Goal: Task Accomplishment & Management: Manage account settings

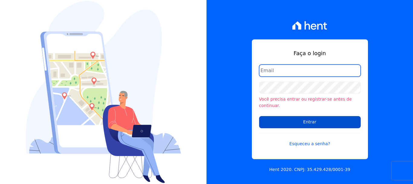
type input "[PERSON_NAME][EMAIL_ADDRESS][PERSON_NAME][DOMAIN_NAME]"
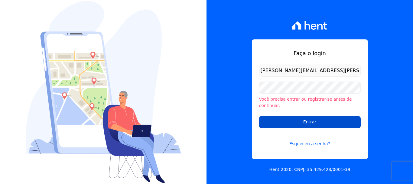
click at [300, 122] on input "Entrar" at bounding box center [310, 122] width 102 height 12
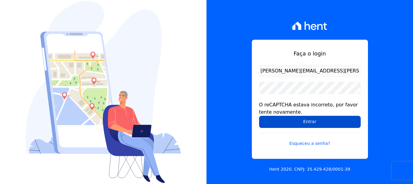
click at [310, 123] on input "Entrar" at bounding box center [310, 122] width 102 height 12
click at [296, 126] on input "Entrar" at bounding box center [310, 122] width 102 height 12
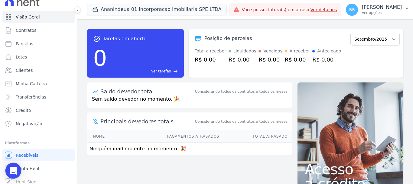
scroll to position [11, 0]
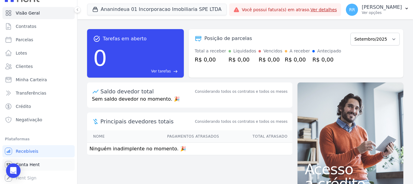
click at [34, 166] on span "Conta Hent" at bounding box center [28, 164] width 24 height 6
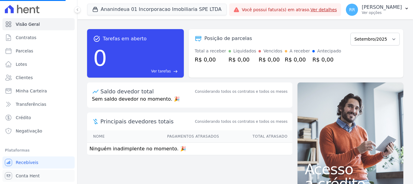
scroll to position [7, 0]
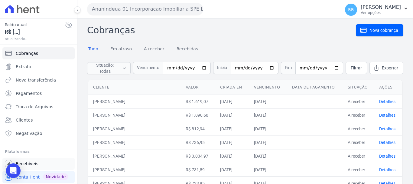
click at [26, 166] on link "Recebíveis" at bounding box center [38, 163] width 72 height 12
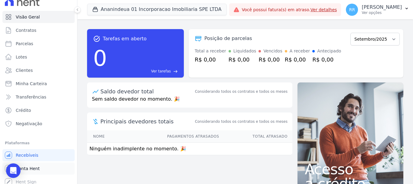
scroll to position [11, 0]
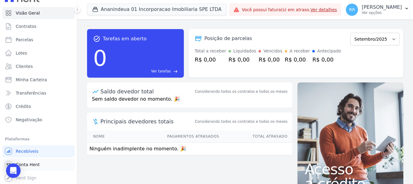
click at [27, 164] on span "Conta Hent" at bounding box center [28, 164] width 24 height 6
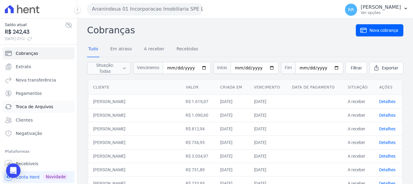
click at [34, 107] on span "Troca de Arquivos" at bounding box center [35, 106] width 38 height 6
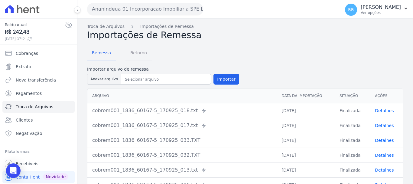
click at [140, 49] on span "Retorno" at bounding box center [139, 53] width 24 height 12
click at [134, 52] on span "Retorno" at bounding box center [139, 53] width 24 height 12
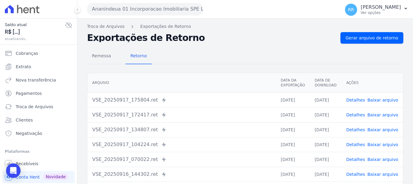
drag, startPoint x: 165, startPoint y: 5, endPoint x: 158, endPoint y: 31, distance: 26.1
click at [165, 8] on button "Ananindeua 01 Incorporacao Imobiliaria SPE LTDA" at bounding box center [145, 9] width 116 height 12
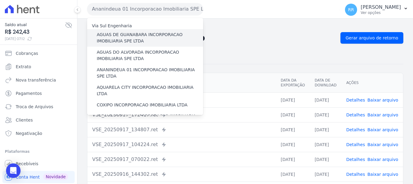
click at [153, 38] on label "AGUAS DE GUANABARA INCORPORACAO IMOBILIARIA SPE LTDA" at bounding box center [150, 37] width 106 height 13
click at [0, 0] on input "AGUAS DE GUANABARA INCORPORACAO IMOBILIARIA SPE LTDA" at bounding box center [0, 0] width 0 height 0
click at [153, 38] on label "AGUAS DE GUANABARA INCORPORACAO IMOBILIARIA SPE LTDA" at bounding box center [150, 37] width 106 height 13
click at [0, 0] on input "AGUAS DE GUANABARA INCORPORACAO IMOBILIARIA SPE LTDA" at bounding box center [0, 0] width 0 height 0
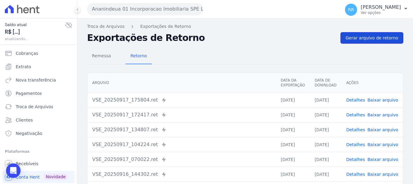
click at [371, 35] on span "Gerar arquivo de retorno" at bounding box center [372, 38] width 53 height 6
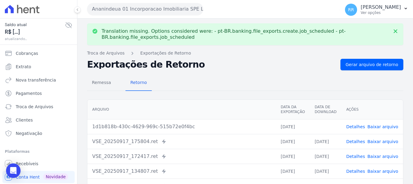
click at [383, 128] on link "Baixar arquivo" at bounding box center [383, 126] width 31 height 5
click at [149, 7] on button "Ananindeua 01 Incorporacao Imobiliaria SPE LTDA" at bounding box center [145, 9] width 116 height 12
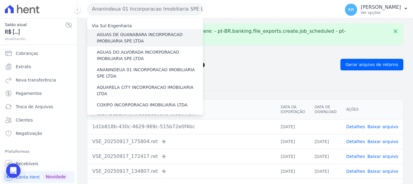
click at [142, 34] on label "AGUAS DE GUANABARA INCORPORACAO IMOBILIARIA SPE LTDA" at bounding box center [150, 37] width 106 height 13
click at [0, 0] on input "AGUAS DE GUANABARA INCORPORACAO IMOBILIARIA SPE LTDA" at bounding box center [0, 0] width 0 height 0
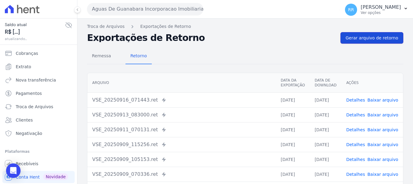
click at [371, 41] on link "Gerar arquivo de retorno" at bounding box center [372, 37] width 63 height 11
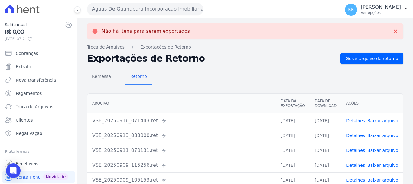
click at [148, 10] on button "Aguas De Guanabara Incorporacao Imobiliaria SPE LTDA" at bounding box center [145, 9] width 116 height 12
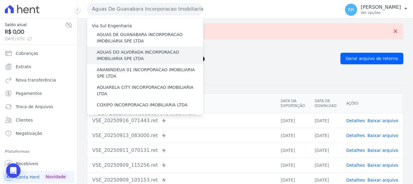
click at [136, 59] on label "AGUAS DO ALVORADA INCORPORACAO IMOBILIARIA SPE LTDA" at bounding box center [150, 55] width 106 height 13
click at [0, 0] on input "AGUAS DO ALVORADA INCORPORACAO IMOBILIARIA SPE LTDA" at bounding box center [0, 0] width 0 height 0
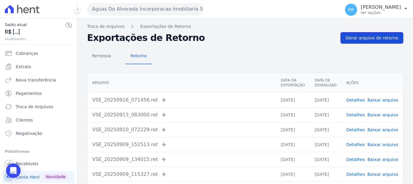
click at [362, 43] on link "Gerar arquivo de retorno" at bounding box center [372, 37] width 63 height 11
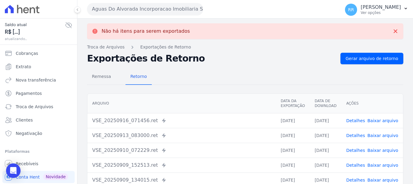
click at [156, 7] on button "Aguas Do Alvorada Incorporacao Imobiliaria SPE LTDA" at bounding box center [145, 9] width 116 height 12
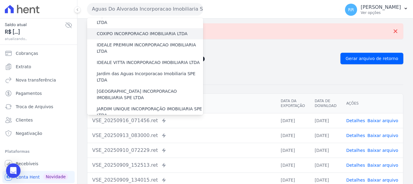
scroll to position [60, 0]
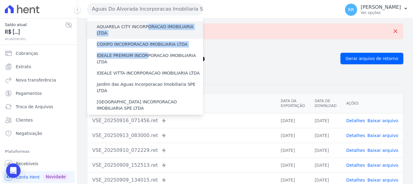
drag, startPoint x: 143, startPoint y: 51, endPoint x: 144, endPoint y: 29, distance: 22.7
click at [144, 29] on div "Via Sul Engenharia AGUAS DE [GEOGRAPHIC_DATA] INCORPORACAO IMOBILIARIA SPE LTDA…" at bounding box center [145, 156] width 116 height 399
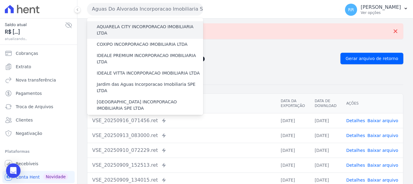
click at [136, 27] on label "AQUARELA CITY INCORPORACAO IMOBILIARIA LTDA" at bounding box center [150, 30] width 106 height 13
click at [0, 0] on input "AQUARELA CITY INCORPORACAO IMOBILIARIA LTDA" at bounding box center [0, 0] width 0 height 0
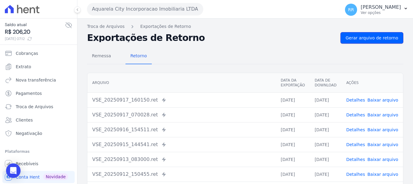
drag, startPoint x: 384, startPoint y: 40, endPoint x: 364, endPoint y: 46, distance: 21.1
click at [384, 40] on span "Gerar arquivo de retorno" at bounding box center [372, 38] width 53 height 6
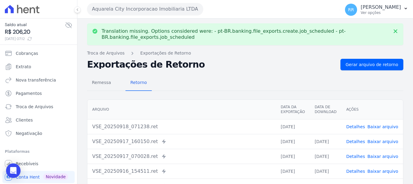
click at [377, 129] on link "Baixar arquivo" at bounding box center [383, 126] width 31 height 5
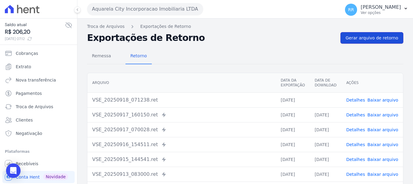
click at [389, 35] on span "Gerar arquivo de retorno" at bounding box center [372, 38] width 53 height 6
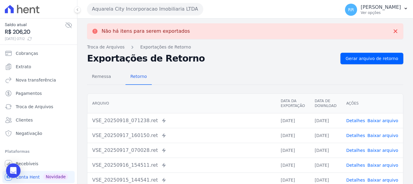
click at [152, 8] on button "Aquarela City Incorporacao Imobiliaria LTDA" at bounding box center [145, 9] width 116 height 12
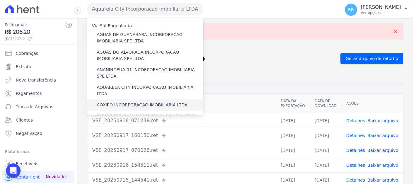
click at [128, 102] on label "COXIPO INCORPORACAO IMOBILIARIA LTDA" at bounding box center [142, 105] width 91 height 6
click at [0, 0] on input "COXIPO INCORPORACAO IMOBILIARIA LTDA" at bounding box center [0, 0] width 0 height 0
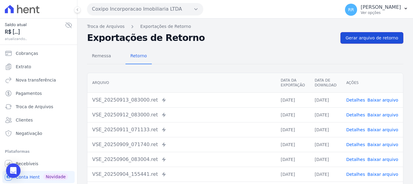
click at [357, 42] on link "Gerar arquivo de retorno" at bounding box center [372, 37] width 63 height 11
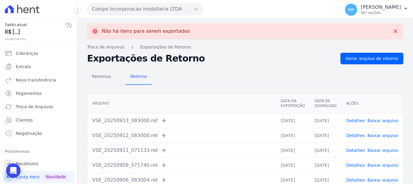
click at [125, 9] on button "Coxipo Incorporacao Imobiliaria LTDA" at bounding box center [145, 9] width 116 height 12
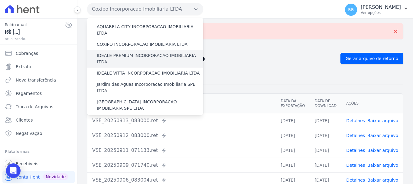
click at [124, 52] on label "IDEALE PREMIUM INCORPORACAO IMOBILIARIA LTDA" at bounding box center [150, 58] width 106 height 13
click at [0, 0] on input "IDEALE PREMIUM INCORPORACAO IMOBILIARIA LTDA" at bounding box center [0, 0] width 0 height 0
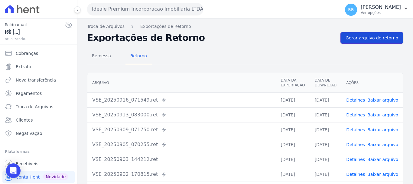
click at [360, 38] on span "Gerar arquivo de retorno" at bounding box center [372, 38] width 53 height 6
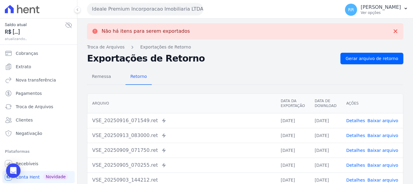
click at [374, 119] on link "Baixar arquivo" at bounding box center [383, 120] width 31 height 5
click at [372, 59] on span "Gerar arquivo de retorno" at bounding box center [372, 58] width 53 height 6
click at [116, 8] on button "Ideale Premium Incorporacao Imobiliaria LTDA" at bounding box center [145, 9] width 116 height 12
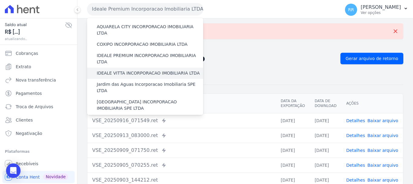
click at [125, 70] on label "IDEALE VITTA INCORPORACAO IMOBILIARIA LTDA" at bounding box center [148, 73] width 103 height 6
click at [0, 0] on input "IDEALE VITTA INCORPORACAO IMOBILIARIA LTDA" at bounding box center [0, 0] width 0 height 0
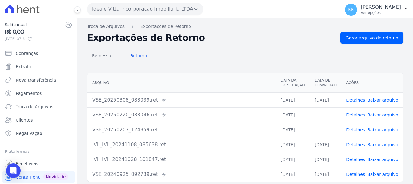
drag, startPoint x: 129, startPoint y: 9, endPoint x: 129, endPoint y: 21, distance: 11.8
click at [129, 9] on button "Ideale Vitta Incorporacao Imobiliaria LTDA" at bounding box center [145, 9] width 116 height 12
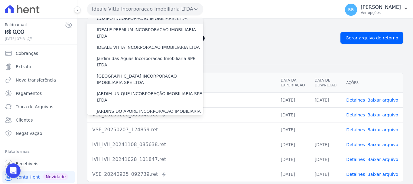
scroll to position [121, 0]
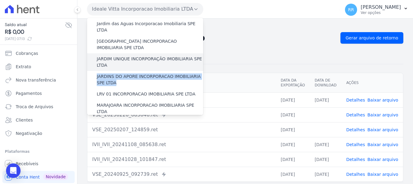
drag, startPoint x: 123, startPoint y: 62, endPoint x: 123, endPoint y: 46, distance: 15.7
click at [123, 46] on div "Via Sul Engenharia AGUAS DE [GEOGRAPHIC_DATA] INCORPORACAO IMOBILIARIA SPE LTDA…" at bounding box center [145, 96] width 116 height 399
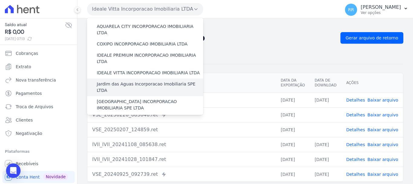
scroll to position [60, 0]
click at [118, 81] on label "Jardim das Aguas Incorporacao Imobiliaria SPE LTDA" at bounding box center [150, 87] width 106 height 13
click at [0, 0] on input "Jardim das Aguas Incorporacao Imobiliaria SPE LTDA" at bounding box center [0, 0] width 0 height 0
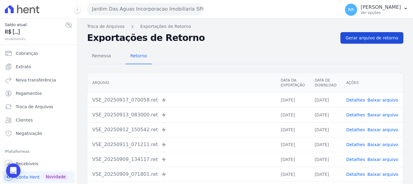
click at [375, 35] on span "Gerar arquivo de retorno" at bounding box center [372, 38] width 53 height 6
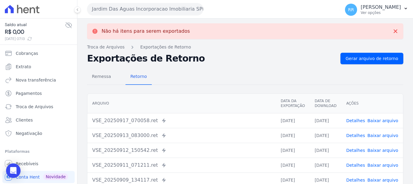
drag, startPoint x: 100, startPoint y: 8, endPoint x: 98, endPoint y: 29, distance: 20.6
click at [100, 8] on button "Jardim Das Aguas Incorporacao Imobiliaria SPE LTDA" at bounding box center [145, 9] width 116 height 12
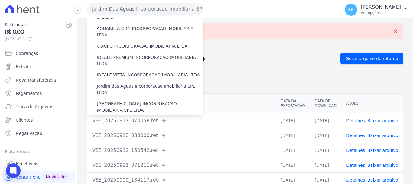
scroll to position [121, 0]
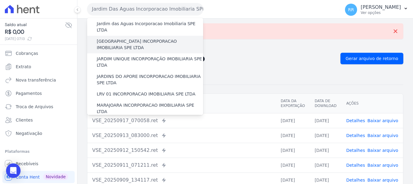
click at [139, 38] on label "[GEOGRAPHIC_DATA] INCORPORACAO IMOBILIARIA SPE LTDA" at bounding box center [150, 44] width 106 height 13
click at [0, 0] on input "[GEOGRAPHIC_DATA] INCORPORACAO IMOBILIARIA SPE LTDA" at bounding box center [0, 0] width 0 height 0
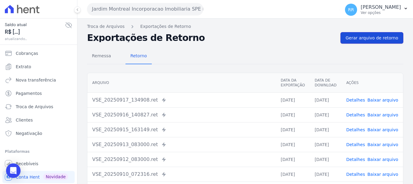
click at [366, 40] on span "Gerar arquivo de retorno" at bounding box center [372, 38] width 53 height 6
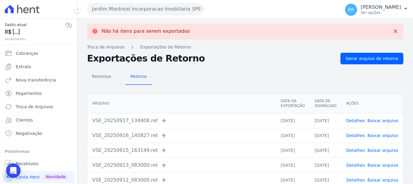
click at [136, 12] on button "Jardim Montreal Incorporacao Imobiliaria SPE LTDA" at bounding box center [145, 9] width 116 height 12
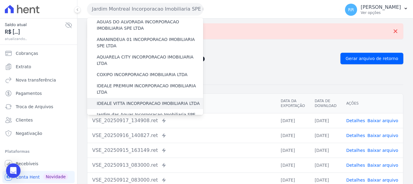
scroll to position [60, 0]
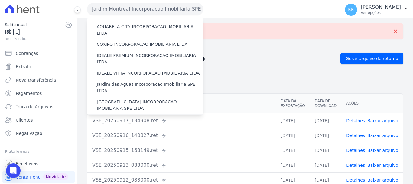
click at [128, 114] on div "JARDIM UNIQUE INCORPORAÇÃO IMOBILIARIA SPE LTDA" at bounding box center [145, 123] width 116 height 18
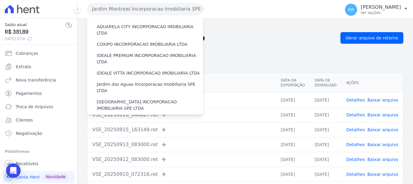
click at [129, 116] on label "JARDIM UNIQUE INCORPORAÇÃO IMOBILIARIA SPE LTDA" at bounding box center [150, 122] width 106 height 13
click at [0, 0] on input "JARDIM UNIQUE INCORPORAÇÃO IMOBILIARIA SPE LTDA" at bounding box center [0, 0] width 0 height 0
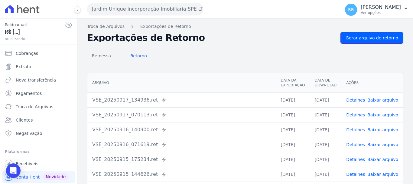
click at [376, 38] on span "Gerar arquivo de retorno" at bounding box center [372, 38] width 53 height 6
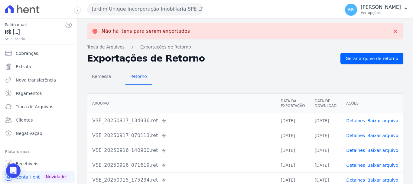
click at [174, 7] on button "Jardim Unique Incorporação Imobiliaria SPE LTDA" at bounding box center [145, 9] width 116 height 12
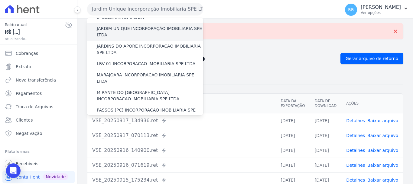
scroll to position [121, 0]
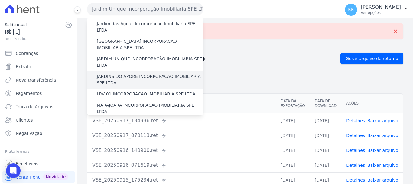
click at [137, 73] on label "JARDINS DO APORE INCORPORACAO IMOBILIARIA SPE LTDA" at bounding box center [150, 79] width 106 height 13
click at [0, 0] on input "JARDINS DO APORE INCORPORACAO IMOBILIARIA SPE LTDA" at bounding box center [0, 0] width 0 height 0
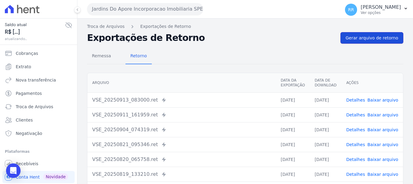
click at [366, 32] on link "Gerar arquivo de retorno" at bounding box center [372, 37] width 63 height 11
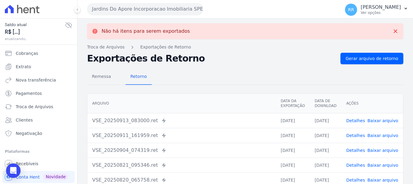
click at [119, 6] on button "Jardins Do Apore Incorporacao Imobiliaria SPE LTDA" at bounding box center [145, 9] width 116 height 12
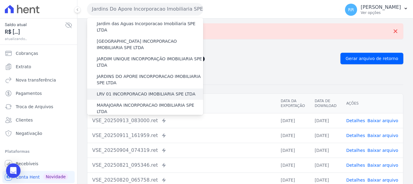
click at [132, 91] on label "LRV 01 INCORPORACAO IMOBILIARIA SPE LTDA" at bounding box center [146, 94] width 99 height 6
click at [0, 0] on input "LRV 01 INCORPORACAO IMOBILIARIA SPE LTDA" at bounding box center [0, 0] width 0 height 0
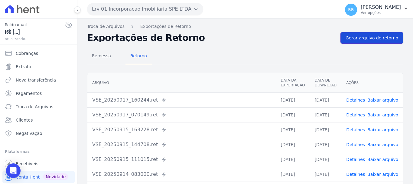
click at [354, 35] on span "Gerar arquivo de retorno" at bounding box center [372, 38] width 53 height 6
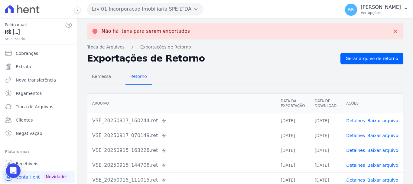
click at [166, 13] on button "Lrv 01 Incorporacao Imobiliaria SPE LTDA" at bounding box center [145, 9] width 116 height 12
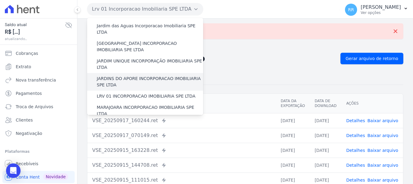
scroll to position [181, 0]
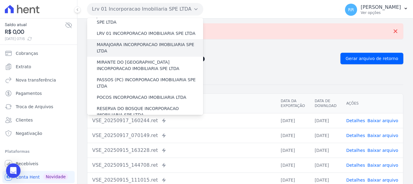
click at [128, 41] on label "MARAJOARA INCORPORACAO IMOBILIARIA SPE LTDA" at bounding box center [150, 47] width 106 height 13
click at [0, 0] on input "MARAJOARA INCORPORACAO IMOBILIARIA SPE LTDA" at bounding box center [0, 0] width 0 height 0
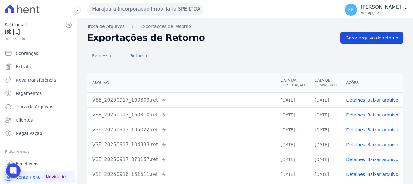
click at [371, 37] on span "Gerar arquivo de retorno" at bounding box center [372, 38] width 53 height 6
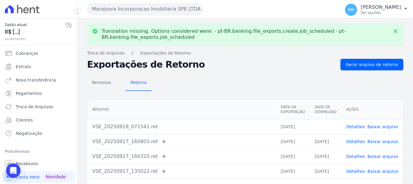
click at [377, 125] on link "Baixar arquivo" at bounding box center [383, 126] width 31 height 5
drag, startPoint x: 145, startPoint y: 8, endPoint x: 143, endPoint y: 17, distance: 9.5
click at [145, 8] on button "Marajoara Incorporacao Imobiliaria SPE LTDA" at bounding box center [145, 9] width 116 height 12
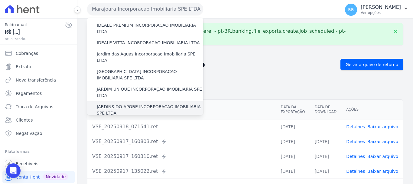
scroll to position [151, 0]
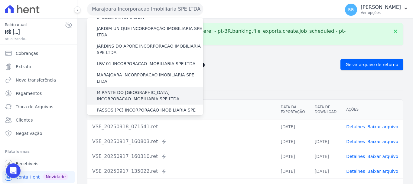
drag, startPoint x: 132, startPoint y: 66, endPoint x: 129, endPoint y: 66, distance: 3.0
click at [132, 89] on label "MIRANTE DO [GEOGRAPHIC_DATA] INCORPORACAO IMOBILIARIA SPE LTDA" at bounding box center [150, 95] width 106 height 13
click at [0, 0] on input "MIRANTE DO [GEOGRAPHIC_DATA] INCORPORACAO IMOBILIARIA SPE LTDA" at bounding box center [0, 0] width 0 height 0
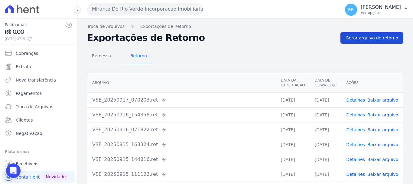
click at [375, 41] on link "Gerar arquivo de retorno" at bounding box center [372, 37] width 63 height 11
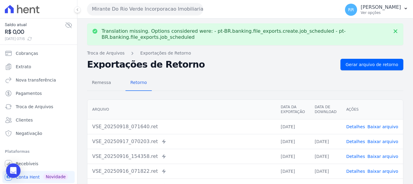
click at [379, 126] on link "Baixar arquivo" at bounding box center [383, 126] width 31 height 5
drag, startPoint x: 146, startPoint y: 7, endPoint x: 137, endPoint y: 26, distance: 21.0
click at [146, 7] on button "Mirante Do Rio Verde Incorporacao Imobiliaria SPE LTDA" at bounding box center [145, 9] width 116 height 12
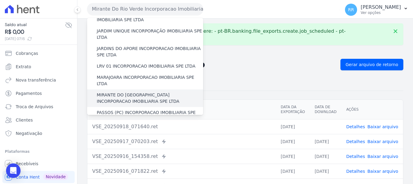
scroll to position [181, 0]
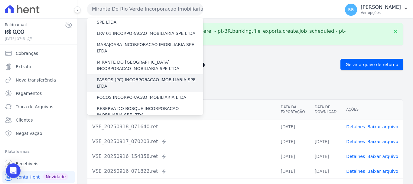
click at [127, 74] on div "PASSOS (PC) INCORPORACAO IMOBILIARIA SPE LTDA" at bounding box center [145, 83] width 116 height 18
drag, startPoint x: 128, startPoint y: 56, endPoint x: 138, endPoint y: 53, distance: 10.1
click at [128, 77] on label "PASSOS (PC) INCORPORACAO IMOBILIARIA SPE LTDA" at bounding box center [150, 83] width 106 height 13
click at [0, 0] on input "PASSOS (PC) INCORPORACAO IMOBILIARIA SPE LTDA" at bounding box center [0, 0] width 0 height 0
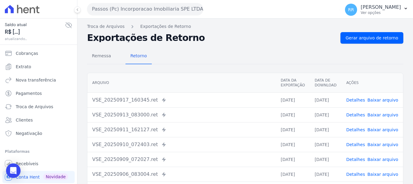
click at [368, 47] on div "Remessa Retorno [GEOGRAPHIC_DATA] Data da Exportação Data de Download Ações VSE…" at bounding box center [245, 153] width 316 height 219
click at [365, 38] on span "Gerar arquivo de retorno" at bounding box center [372, 38] width 53 height 6
drag, startPoint x: 384, startPoint y: 99, endPoint x: 276, endPoint y: 55, distance: 116.0
click at [384, 99] on link "Baixar arquivo" at bounding box center [383, 99] width 31 height 5
click at [148, 9] on button "Passos (Pc) Incorporacao Imobiliaria SPE LTDA" at bounding box center [145, 9] width 116 height 12
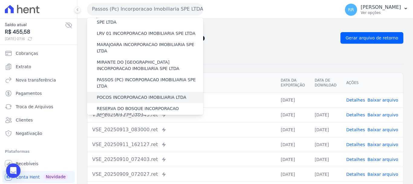
click at [129, 94] on label "POCOS INCORPORACAO IMOBILIARIA LTDA" at bounding box center [142, 97] width 90 height 6
click at [0, 0] on input "POCOS INCORPORACAO IMOBILIARIA LTDA" at bounding box center [0, 0] width 0 height 0
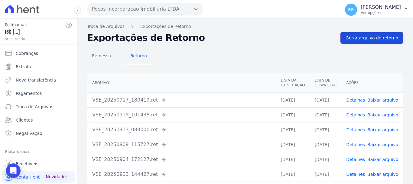
click at [357, 39] on span "Gerar arquivo de retorno" at bounding box center [372, 38] width 53 height 6
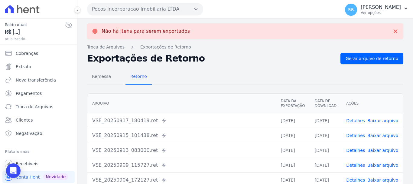
drag, startPoint x: 165, startPoint y: 8, endPoint x: 162, endPoint y: 9, distance: 4.0
click at [165, 8] on button "Pocos Incorporacao Imobiliaria LTDA" at bounding box center [145, 9] width 116 height 12
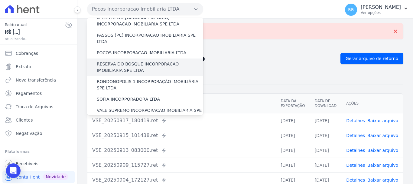
scroll to position [212, 0]
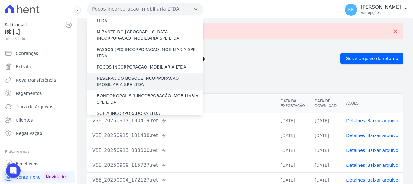
click at [123, 75] on label "RESERVA DO BOSQUE INCORPORACAO IMOBILIARIA SPE LTDA" at bounding box center [150, 81] width 106 height 13
click at [0, 0] on input "RESERVA DO BOSQUE INCORPORACAO IMOBILIARIA SPE LTDA" at bounding box center [0, 0] width 0 height 0
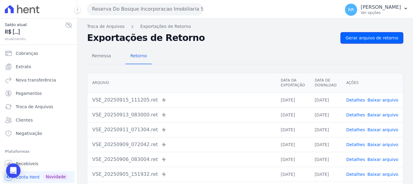
drag, startPoint x: 362, startPoint y: 41, endPoint x: 190, endPoint y: 19, distance: 173.4
click at [362, 41] on link "Gerar arquivo de retorno" at bounding box center [372, 37] width 63 height 11
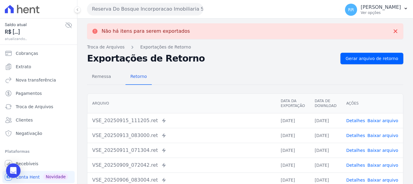
drag, startPoint x: 129, startPoint y: 5, endPoint x: 125, endPoint y: 9, distance: 6.0
click at [128, 7] on button "Reserva Do Bosque Incorporacao Imobiliaria SPE LTDA" at bounding box center [145, 9] width 116 height 12
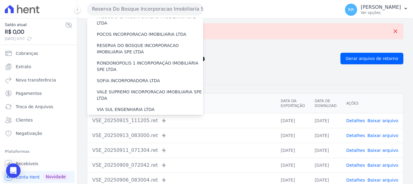
scroll to position [234, 0]
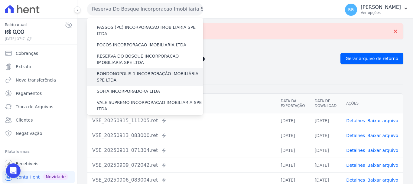
click at [116, 70] on label "RONDONOPOLIS 1 INCORPORAÇÃO IMOBILIÁRIA SPE LTDA" at bounding box center [150, 76] width 106 height 13
click at [0, 0] on input "RONDONOPOLIS 1 INCORPORAÇÃO IMOBILIÁRIA SPE LTDA" at bounding box center [0, 0] width 0 height 0
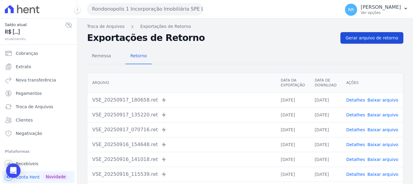
click at [366, 43] on link "Gerar arquivo de retorno" at bounding box center [372, 37] width 63 height 11
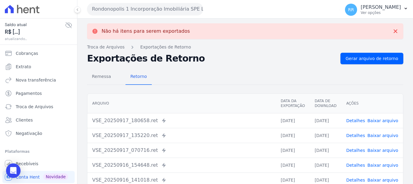
click at [156, 10] on button "Rondonopolis 1 Incorporação Imobiliária SPE LTDA" at bounding box center [145, 9] width 116 height 12
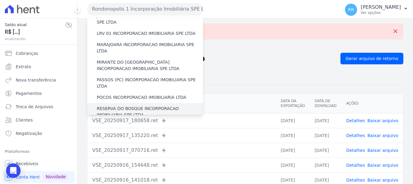
scroll to position [212, 0]
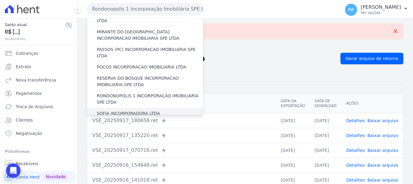
click at [126, 108] on div "SOFIA INCORPORADORA LTDA" at bounding box center [145, 113] width 116 height 11
click at [127, 110] on label "SOFIA INCORPORADORA LTDA" at bounding box center [128, 113] width 63 height 6
click at [0, 0] on input "SOFIA INCORPORADORA LTDA" at bounding box center [0, 0] width 0 height 0
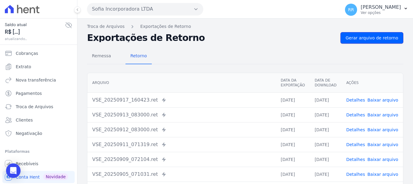
drag, startPoint x: 371, startPoint y: 34, endPoint x: 248, endPoint y: 44, distance: 123.2
click at [371, 34] on link "Gerar arquivo de retorno" at bounding box center [372, 37] width 63 height 11
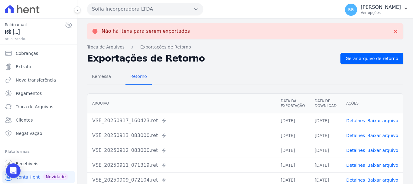
click at [139, 11] on button "Sofia Incorporadora LTDA" at bounding box center [145, 9] width 116 height 12
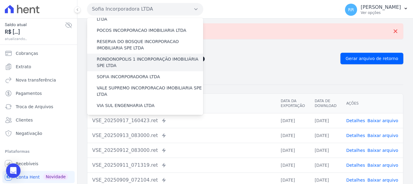
scroll to position [264, 0]
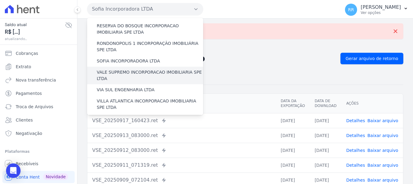
click at [129, 69] on label "VALE SUPREMO INCORPORACAO IMOBILIARIA SPE LTDA" at bounding box center [150, 75] width 106 height 13
click at [0, 0] on input "VALE SUPREMO INCORPORACAO IMOBILIARIA SPE LTDA" at bounding box center [0, 0] width 0 height 0
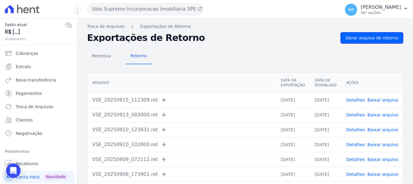
drag, startPoint x: 355, startPoint y: 37, endPoint x: 236, endPoint y: 44, distance: 119.7
click at [355, 37] on span "Gerar arquivo de retorno" at bounding box center [372, 38] width 53 height 6
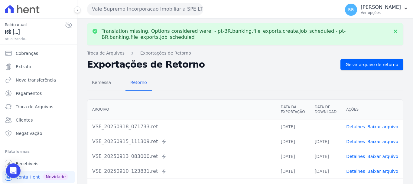
click at [380, 126] on link "Baixar arquivo" at bounding box center [383, 126] width 31 height 5
click at [150, 9] on button "Vale Supremo Incorporacao Imobiliaria SPE LTDA" at bounding box center [145, 9] width 116 height 12
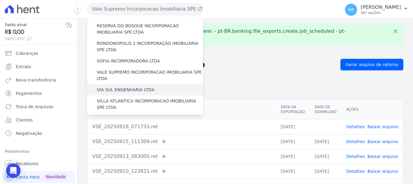
click at [128, 87] on label "VIA SUL ENGENHARIA LTDA" at bounding box center [126, 90] width 58 height 6
click at [0, 0] on input "VIA SUL ENGENHARIA LTDA" at bounding box center [0, 0] width 0 height 0
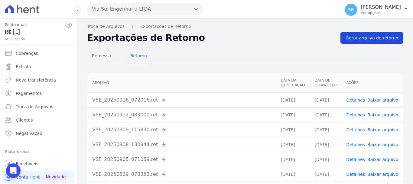
click at [362, 34] on link "Gerar arquivo de retorno" at bounding box center [372, 37] width 63 height 11
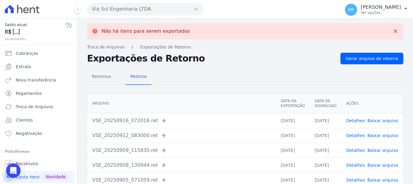
drag, startPoint x: 139, startPoint y: 6, endPoint x: 100, endPoint y: 73, distance: 77.7
click at [139, 6] on button "Via Sul Engenharia LTDA" at bounding box center [145, 9] width 116 height 12
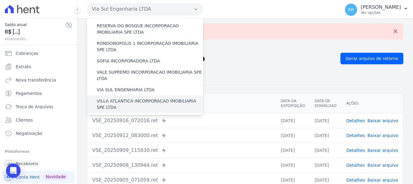
click at [119, 98] on label "VILLA ATLANTICA INCORPORACAO IMOBILIARIA SPE LTDA" at bounding box center [150, 104] width 106 height 13
click at [0, 0] on input "VILLA ATLANTICA INCORPORACAO IMOBILIARIA SPE LTDA" at bounding box center [0, 0] width 0 height 0
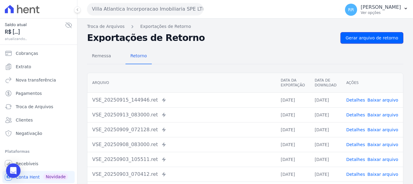
drag, startPoint x: 358, startPoint y: 37, endPoint x: 192, endPoint y: 5, distance: 169.3
click at [358, 37] on span "Gerar arquivo de retorno" at bounding box center [372, 38] width 53 height 6
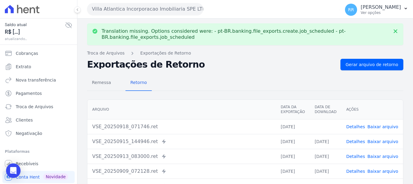
click at [375, 125] on link "Baixar arquivo" at bounding box center [383, 126] width 31 height 5
drag, startPoint x: 150, startPoint y: 6, endPoint x: 148, endPoint y: 10, distance: 4.2
click at [150, 6] on button "Villa Atlantica Incorporacao Imobiliaria SPE LTDA" at bounding box center [145, 9] width 116 height 12
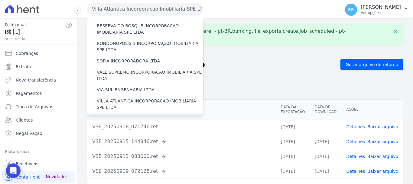
click at [130, 115] on label "[GEOGRAPHIC_DATA] INCORPORACAO IMOBILIARIA SPE LTDA" at bounding box center [150, 121] width 106 height 13
click at [0, 0] on input "[GEOGRAPHIC_DATA] INCORPORACAO IMOBILIARIA SPE LTDA" at bounding box center [0, 0] width 0 height 0
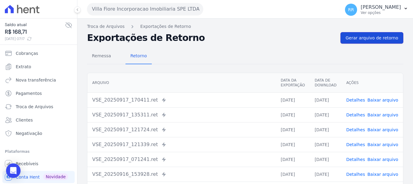
drag, startPoint x: 380, startPoint y: 34, endPoint x: 251, endPoint y: 40, distance: 129.3
click at [380, 34] on link "Gerar arquivo de retorno" at bounding box center [372, 37] width 63 height 11
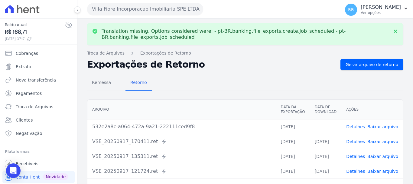
drag, startPoint x: 381, startPoint y: 127, endPoint x: 373, endPoint y: 126, distance: 8.2
click at [381, 127] on link "Baixar arquivo" at bounding box center [383, 126] width 31 height 5
click at [170, 9] on button "Villa Fiore Incorporacao Imobiliaria SPE LTDA" at bounding box center [145, 9] width 116 height 12
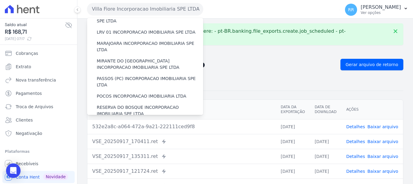
scroll to position [242, 0]
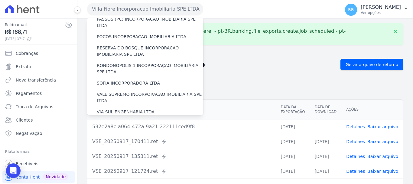
click at [138, 137] on label "[GEOGRAPHIC_DATA] INCORPORACAO IMOBILIARIA SPE LTDA" at bounding box center [150, 143] width 106 height 13
click at [0, 0] on input "[GEOGRAPHIC_DATA] INCORPORACAO IMOBILIARIA SPE LTDA" at bounding box center [0, 0] width 0 height 0
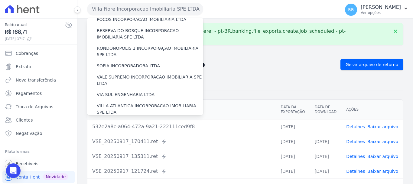
scroll to position [0, 0]
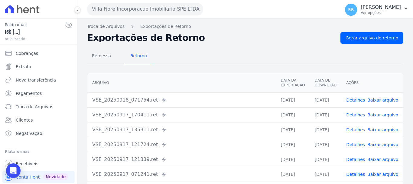
click at [152, 10] on button "Villa Fiore Incorporacao Imobiliaria SPE LTDA" at bounding box center [145, 9] width 116 height 12
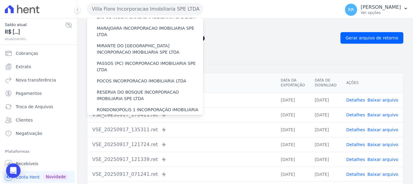
scroll to position [264, 0]
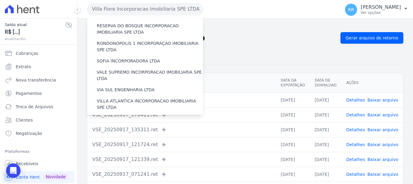
click at [131, 133] on label "VILLA TROPICAL INCORPORAÇÃO IMOBILIÁRIA SPE LTDA" at bounding box center [150, 139] width 106 height 13
click at [0, 0] on input "VILLA TROPICAL INCORPORAÇÃO IMOBILIÁRIA SPE LTDA" at bounding box center [0, 0] width 0 height 0
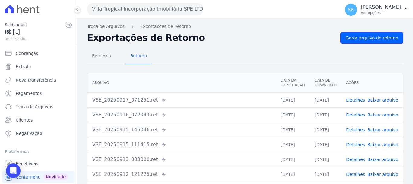
click at [384, 35] on span "Gerar arquivo de retorno" at bounding box center [372, 38] width 53 height 6
click at [159, 7] on button "Villa Tropical Incorporação Imobiliária SPE LTDA" at bounding box center [145, 9] width 116 height 12
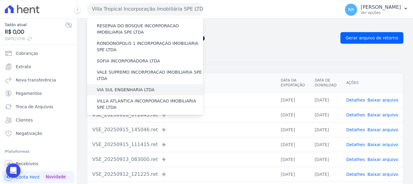
drag, startPoint x: 123, startPoint y: 59, endPoint x: 112, endPoint y: 61, distance: 11.1
click at [123, 87] on label "VIA SUL ENGENHARIA LTDA" at bounding box center [126, 90] width 58 height 6
click at [0, 0] on input "VIA SUL ENGENHARIA LTDA" at bounding box center [0, 0] width 0 height 0
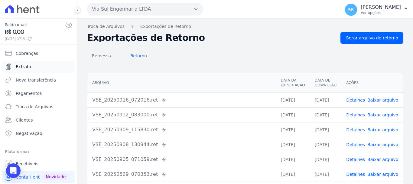
click at [23, 67] on span "Extrato" at bounding box center [23, 67] width 15 height 6
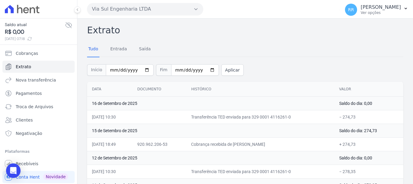
click at [130, 13] on button "Via Sul Engenharia LTDA" at bounding box center [145, 9] width 116 height 12
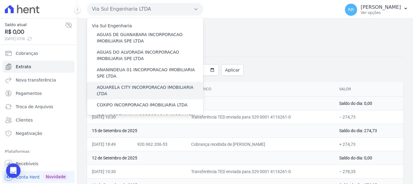
click at [117, 86] on label "AQUARELA CITY INCORPORACAO IMOBILIARIA LTDA" at bounding box center [150, 90] width 106 height 13
click at [0, 0] on input "AQUARELA CITY INCORPORACAO IMOBILIARIA LTDA" at bounding box center [0, 0] width 0 height 0
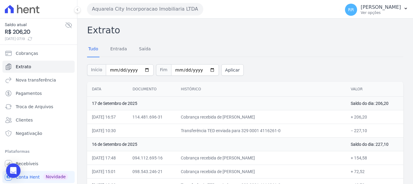
drag, startPoint x: 147, startPoint y: 4, endPoint x: 146, endPoint y: 7, distance: 3.1
click at [146, 5] on button "Aquarela City Incorporacao Imobiliaria LTDA" at bounding box center [145, 9] width 116 height 12
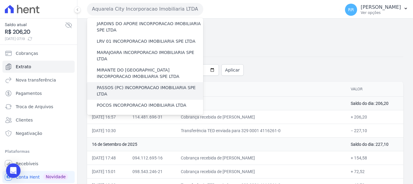
scroll to position [173, 0]
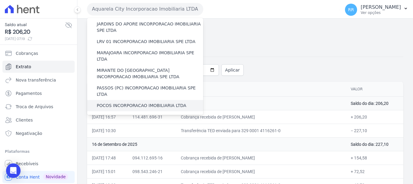
click at [113, 102] on label "POCOS INCORPORACAO IMOBILIARIA LTDA" at bounding box center [142, 105] width 90 height 6
click at [0, 0] on input "POCOS INCORPORACAO IMOBILIARIA LTDA" at bounding box center [0, 0] width 0 height 0
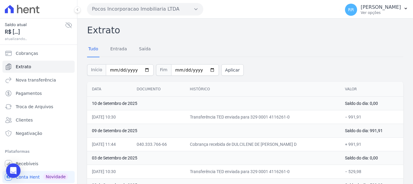
click at [158, 13] on button "Pocos Incorporacao Imobiliaria LTDA" at bounding box center [145, 9] width 116 height 12
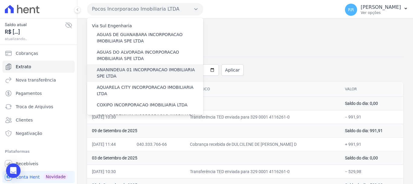
scroll to position [91, 0]
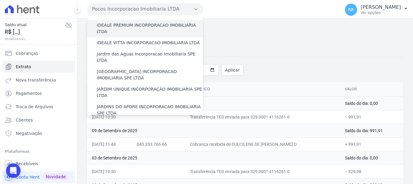
click at [132, 22] on label "IDEALE PREMIUM INCORPORACAO IMOBILIARIA LTDA" at bounding box center [150, 28] width 106 height 13
click at [0, 0] on input "IDEALE PREMIUM INCORPORACAO IMOBILIARIA LTDA" at bounding box center [0, 0] width 0 height 0
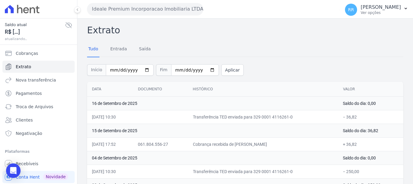
click at [151, 8] on button "Ideale Premium Incorporacao Imobiliaria LTDA" at bounding box center [145, 9] width 116 height 12
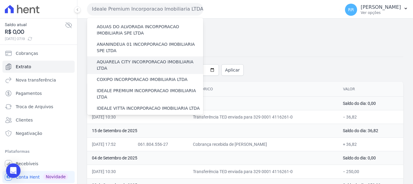
scroll to position [60, 0]
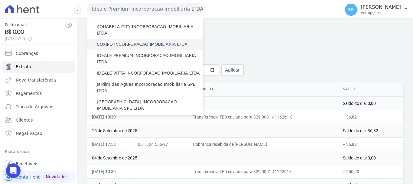
click at [127, 41] on label "COXIPO INCORPORACAO IMOBILIARIA LTDA" at bounding box center [142, 44] width 91 height 6
click at [0, 0] on input "COXIPO INCORPORACAO IMOBILIARIA LTDA" at bounding box center [0, 0] width 0 height 0
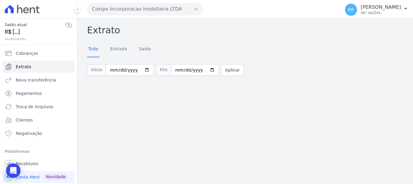
click at [158, 5] on button "Coxipo Incorporacao Imobiliaria LTDA" at bounding box center [145, 9] width 116 height 12
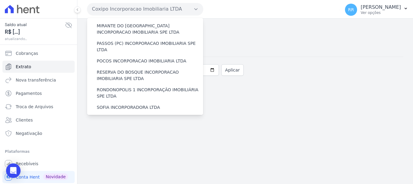
scroll to position [204, 0]
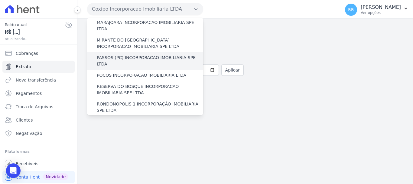
click at [123, 54] on label "PASSOS (PC) INCORPORACAO IMOBILIARIA SPE LTDA" at bounding box center [150, 60] width 106 height 13
click at [0, 0] on input "PASSOS (PC) INCORPORACAO IMOBILIARIA SPE LTDA" at bounding box center [0, 0] width 0 height 0
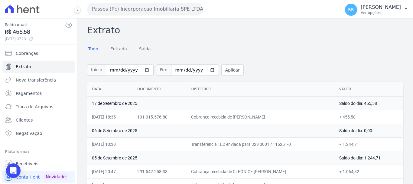
click at [166, 8] on button "Passos (Pc) Incorporacao Imobiliaria SPE LTDA" at bounding box center [145, 9] width 116 height 12
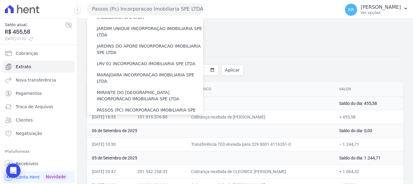
scroll to position [264, 0]
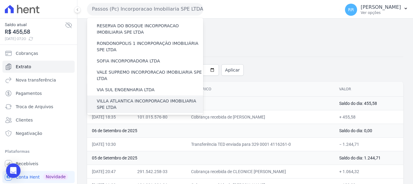
click at [127, 95] on div "VILLA ATLANTICA INCORPORACAO IMOBILIARIA SPE LTDA" at bounding box center [145, 104] width 116 height 18
click at [125, 98] on label "VILLA ATLANTICA INCORPORACAO IMOBILIARIA SPE LTDA" at bounding box center [150, 104] width 106 height 13
click at [0, 0] on input "VILLA ATLANTICA INCORPORACAO IMOBILIARIA SPE LTDA" at bounding box center [0, 0] width 0 height 0
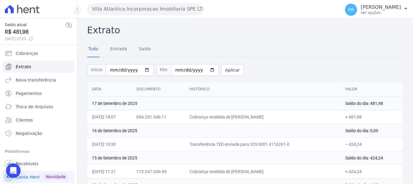
click at [178, 11] on button "Villa Atlantica Incorporacao Imobiliaria SPE LTDA" at bounding box center [145, 9] width 116 height 12
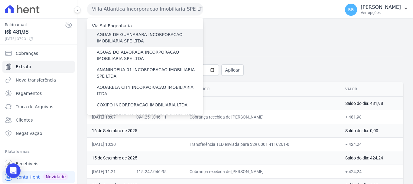
click at [159, 35] on label "AGUAS DE GUANABARA INCORPORACAO IMOBILIARIA SPE LTDA" at bounding box center [150, 37] width 106 height 13
click at [0, 0] on input "AGUAS DE GUANABARA INCORPORACAO IMOBILIARIA SPE LTDA" at bounding box center [0, 0] width 0 height 0
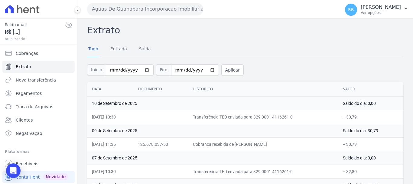
click at [143, 8] on button "Aguas De Guanabara Incorporacao Imobiliaria SPE LTDA" at bounding box center [145, 9] width 116 height 12
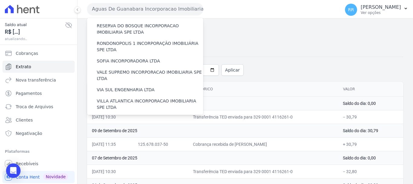
click at [131, 133] on label "VILLA TROPICAL INCORPORAÇÃO IMOBILIÁRIA SPE LTDA" at bounding box center [150, 139] width 106 height 13
click at [0, 0] on input "VILLA TROPICAL INCORPORAÇÃO IMOBILIÁRIA SPE LTDA" at bounding box center [0, 0] width 0 height 0
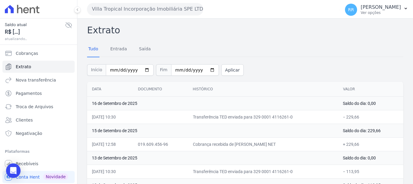
click at [153, 11] on button "Villa Tropical Incorporação Imobiliária SPE LTDA" at bounding box center [145, 9] width 116 height 12
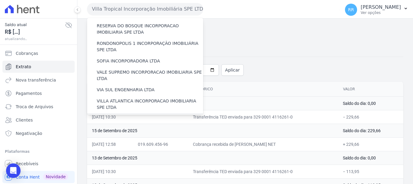
click at [142, 115] on label "[GEOGRAPHIC_DATA] INCORPORACAO IMOBILIARIA SPE LTDA" at bounding box center [150, 121] width 106 height 13
click at [0, 0] on input "[GEOGRAPHIC_DATA] INCORPORACAO IMOBILIARIA SPE LTDA" at bounding box center [0, 0] width 0 height 0
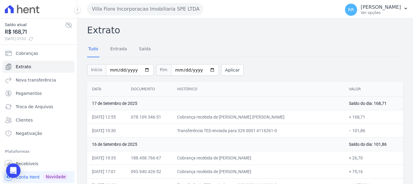
click at [138, 8] on button "Villa Fiore Incorporacao Imobiliaria SPE LTDA" at bounding box center [145, 9] width 116 height 12
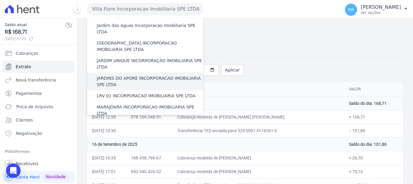
scroll to position [121, 0]
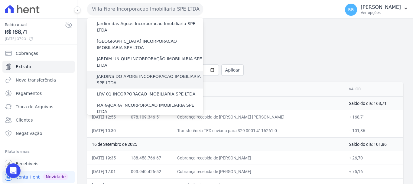
click at [129, 73] on label "JARDINS DO APORE INCORPORACAO IMOBILIARIA SPE LTDA" at bounding box center [150, 79] width 106 height 13
click at [0, 0] on input "JARDINS DO APORE INCORPORACAO IMOBILIARIA SPE LTDA" at bounding box center [0, 0] width 0 height 0
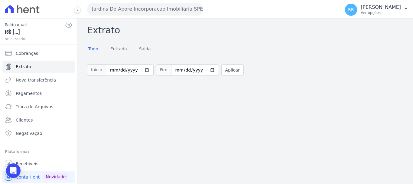
drag, startPoint x: 144, startPoint y: 1, endPoint x: 143, endPoint y: 4, distance: 3.7
click at [143, 3] on div "Jardins Do Apore Incorporacao Imobiliaria SPE LTDA Via Sul Engenharia AGUAS DE …" at bounding box center [212, 9] width 251 height 19
drag, startPoint x: 143, startPoint y: 4, endPoint x: 142, endPoint y: 19, distance: 15.2
click at [143, 4] on button "Jardins Do Apore Incorporacao Imobiliaria SPE LTDA" at bounding box center [145, 9] width 116 height 12
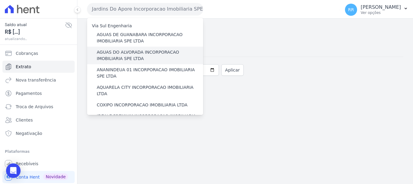
click at [144, 60] on label "AGUAS DO ALVORADA INCORPORACAO IMOBILIARIA SPE LTDA" at bounding box center [150, 55] width 106 height 13
click at [0, 0] on input "AGUAS DO ALVORADA INCORPORACAO IMOBILIARIA SPE LTDA" at bounding box center [0, 0] width 0 height 0
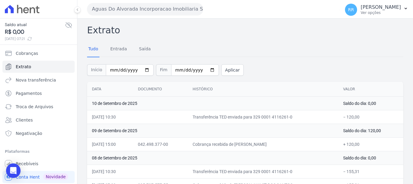
click at [147, 9] on button "Aguas Do Alvorada Incorporacao Imobiliaria SPE LTDA" at bounding box center [145, 9] width 116 height 12
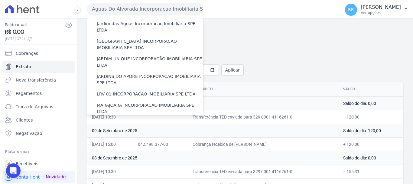
scroll to position [60, 0]
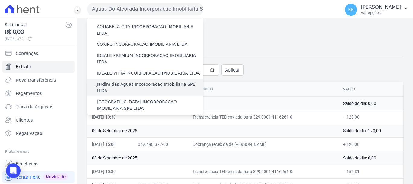
click at [151, 81] on label "Jardim das Aguas Incorporacao Imobiliaria SPE LTDA" at bounding box center [150, 87] width 106 height 13
click at [0, 0] on input "Jardim das Aguas Incorporacao Imobiliaria SPE LTDA" at bounding box center [0, 0] width 0 height 0
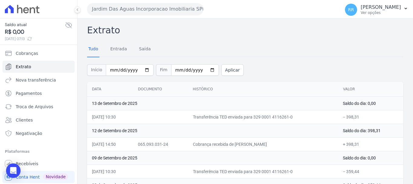
click at [143, 3] on div "Jardim Das Aguas Incorporacao Imobiliaria SPE LTDA Via Sul Engenharia AGUAS DE …" at bounding box center [212, 9] width 251 height 19
click at [143, 15] on div "Jardim Das Aguas Incorporacao Imobiliaria SPE LTDA Via Sul Engenharia AGUAS DE …" at bounding box center [212, 9] width 251 height 19
click at [148, 11] on button "Jardim Das Aguas Incorporacao Imobiliaria SPE LTDA" at bounding box center [145, 9] width 116 height 12
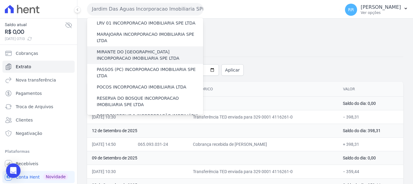
scroll to position [264, 0]
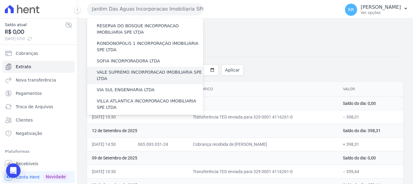
click at [143, 69] on label "VALE SUPREMO INCORPORACAO IMOBILIARIA SPE LTDA" at bounding box center [150, 75] width 106 height 13
click at [0, 0] on input "VALE SUPREMO INCORPORACAO IMOBILIARIA SPE LTDA" at bounding box center [0, 0] width 0 height 0
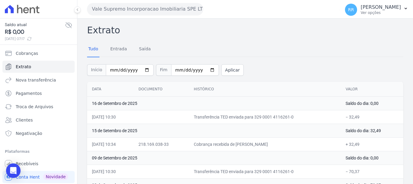
click at [165, 11] on button "Vale Supremo Incorporacao Imobiliaria SPE LTDA" at bounding box center [145, 9] width 116 height 12
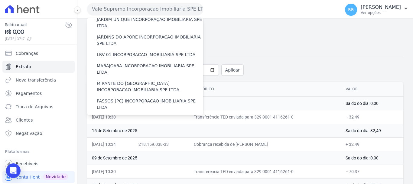
scroll to position [121, 0]
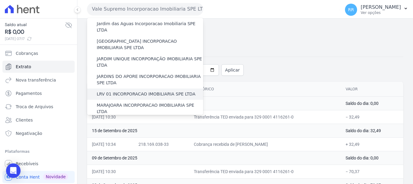
click at [139, 91] on label "LRV 01 INCORPORACAO IMOBILIARIA SPE LTDA" at bounding box center [146, 94] width 99 height 6
click at [0, 0] on input "LRV 01 INCORPORACAO IMOBILIARIA SPE LTDA" at bounding box center [0, 0] width 0 height 0
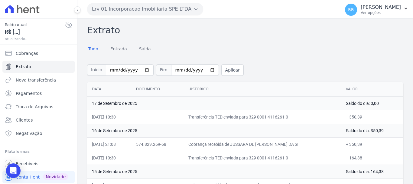
drag, startPoint x: 184, startPoint y: 9, endPoint x: 180, endPoint y: 17, distance: 9.3
click at [184, 9] on button "Lrv 01 Incorporacao Imobiliaria SPE LTDA" at bounding box center [145, 9] width 116 height 12
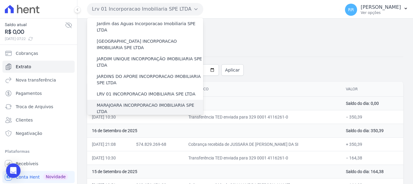
scroll to position [151, 0]
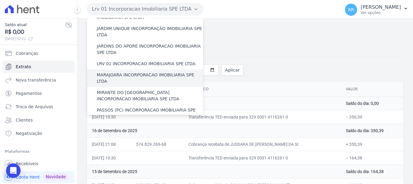
click at [138, 72] on label "MARAJOARA INCORPORACAO IMOBILIARIA SPE LTDA" at bounding box center [150, 78] width 106 height 13
click at [0, 0] on input "MARAJOARA INCORPORACAO IMOBILIARIA SPE LTDA" at bounding box center [0, 0] width 0 height 0
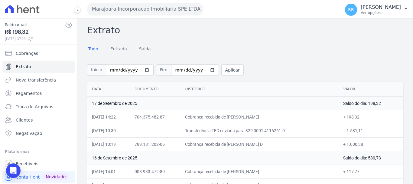
click at [164, 9] on button "Marajoara Incorporacao Imobiliaria SPE LTDA" at bounding box center [145, 9] width 116 height 12
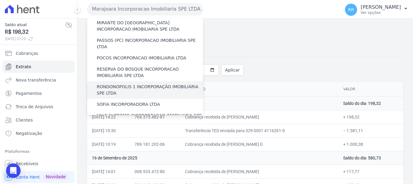
scroll to position [212, 0]
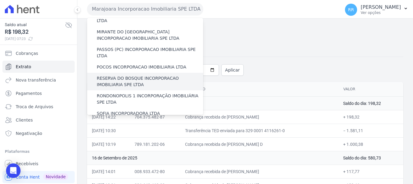
click at [129, 75] on label "RESERVA DO BOSQUE INCORPORACAO IMOBILIARIA SPE LTDA" at bounding box center [150, 81] width 106 height 13
click at [0, 0] on input "RESERVA DO BOSQUE INCORPORACAO IMOBILIARIA SPE LTDA" at bounding box center [0, 0] width 0 height 0
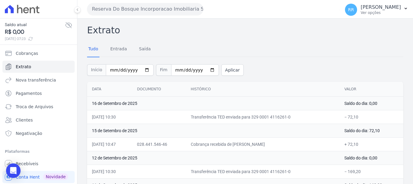
click at [113, 10] on button "Reserva Do Bosque Incorporacao Imobiliaria SPE LTDA" at bounding box center [145, 9] width 116 height 12
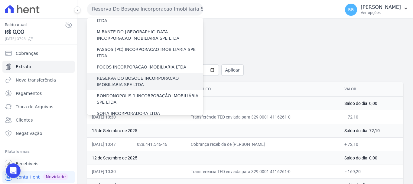
scroll to position [151, 0]
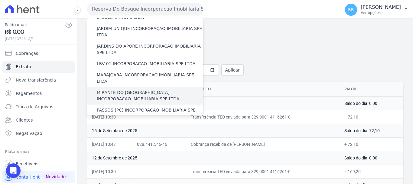
click at [116, 89] on label "MIRANTE DO [GEOGRAPHIC_DATA] INCORPORACAO IMOBILIARIA SPE LTDA" at bounding box center [150, 95] width 106 height 13
click at [0, 0] on input "MIRANTE DO [GEOGRAPHIC_DATA] INCORPORACAO IMOBILIARIA SPE LTDA" at bounding box center [0, 0] width 0 height 0
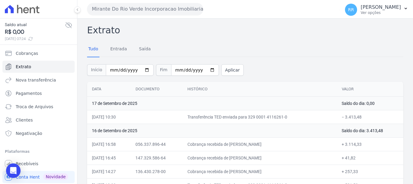
drag, startPoint x: 132, startPoint y: 10, endPoint x: 142, endPoint y: 16, distance: 11.7
click at [132, 10] on button "Mirante Do Rio Verde Incorporacao Imobiliaria SPE LTDA" at bounding box center [145, 9] width 116 height 12
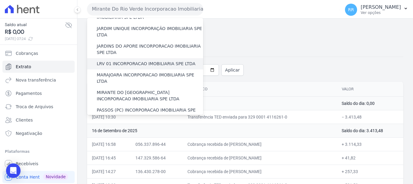
scroll to position [121, 0]
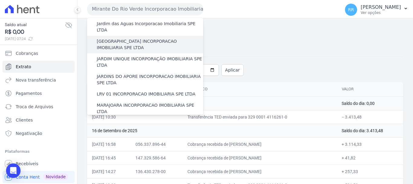
click at [134, 38] on label "[GEOGRAPHIC_DATA] INCORPORACAO IMOBILIARIA SPE LTDA" at bounding box center [150, 44] width 106 height 13
click at [0, 0] on input "[GEOGRAPHIC_DATA] INCORPORACAO IMOBILIARIA SPE LTDA" at bounding box center [0, 0] width 0 height 0
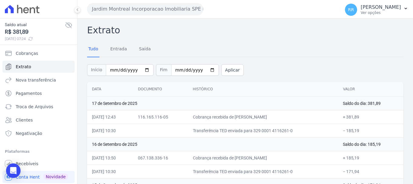
drag, startPoint x: 133, startPoint y: 9, endPoint x: 151, endPoint y: 51, distance: 45.7
click at [134, 10] on button "Jardim Montreal Incorporacao Imobiliaria SPE LTDA" at bounding box center [145, 9] width 116 height 12
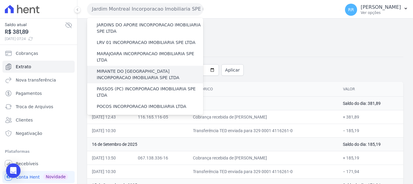
scroll to position [181, 0]
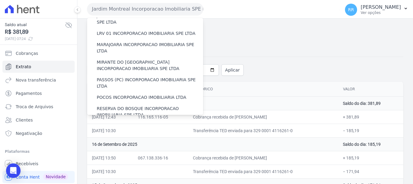
click at [105, 123] on label "RONDONOPOLIS 1 INCORPORAÇÃO IMOBILIÁRIA SPE LTDA" at bounding box center [150, 129] width 106 height 13
click at [0, 0] on input "RONDONOPOLIS 1 INCORPORAÇÃO IMOBILIÁRIA SPE LTDA" at bounding box center [0, 0] width 0 height 0
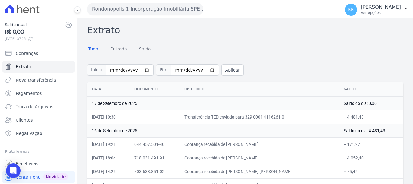
click at [165, 7] on button "Rondonopolis 1 Incorporação Imobiliária SPE LTDA" at bounding box center [145, 9] width 116 height 12
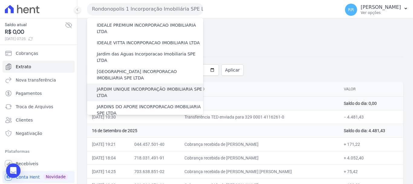
scroll to position [121, 0]
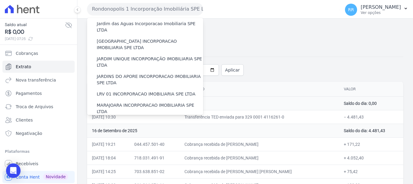
click at [134, 119] on label "MIRANTE DO [GEOGRAPHIC_DATA] INCORPORACAO IMOBILIARIA SPE LTDA" at bounding box center [150, 125] width 106 height 13
click at [0, 0] on input "MIRANTE DO [GEOGRAPHIC_DATA] INCORPORACAO IMOBILIARIA SPE LTDA" at bounding box center [0, 0] width 0 height 0
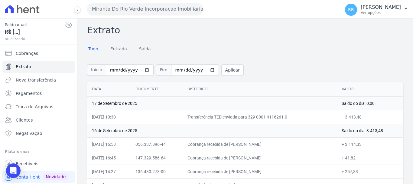
click at [161, 5] on button "Mirante Do Rio Verde Incorporacao Imobiliaria SPE LTDA" at bounding box center [145, 9] width 116 height 12
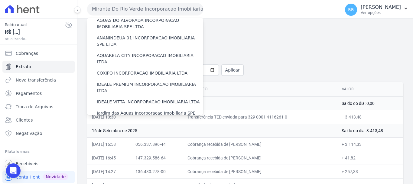
scroll to position [91, 0]
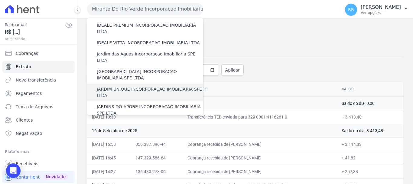
click at [136, 86] on label "JARDIM UNIQUE INCORPORAÇÃO IMOBILIARIA SPE LTDA" at bounding box center [150, 92] width 106 height 13
click at [0, 0] on input "JARDIM UNIQUE INCORPORAÇÃO IMOBILIARIA SPE LTDA" at bounding box center [0, 0] width 0 height 0
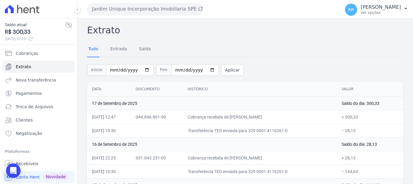
click at [161, 4] on button "Jardim Unique Incorporação Imobiliaria SPE LTDA" at bounding box center [145, 9] width 116 height 12
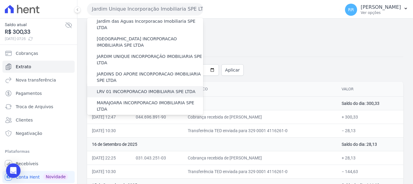
scroll to position [121, 0]
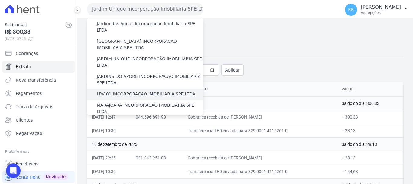
click at [113, 91] on label "LRV 01 INCORPORACAO IMOBILIARIA SPE LTDA" at bounding box center [146, 94] width 99 height 6
click at [0, 0] on input "LRV 01 INCORPORACAO IMOBILIARIA SPE LTDA" at bounding box center [0, 0] width 0 height 0
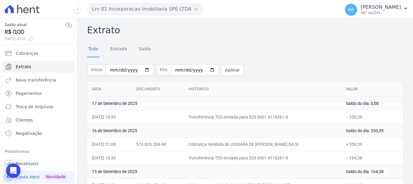
drag, startPoint x: 165, startPoint y: 9, endPoint x: 165, endPoint y: 20, distance: 10.6
click at [165, 9] on button "Lrv 01 Incorporacao Imobiliaria SPE LTDA" at bounding box center [145, 9] width 116 height 12
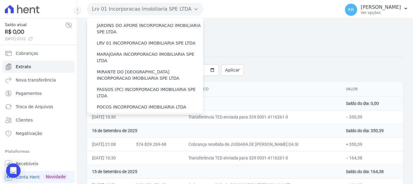
scroll to position [242, 0]
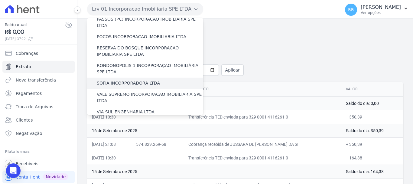
click at [136, 77] on div "SOFIA INCORPORADORA LTDA" at bounding box center [145, 82] width 116 height 11
click at [139, 80] on label "SOFIA INCORPORADORA LTDA" at bounding box center [128, 83] width 63 height 6
click at [0, 0] on input "SOFIA INCORPORADORA LTDA" at bounding box center [0, 0] width 0 height 0
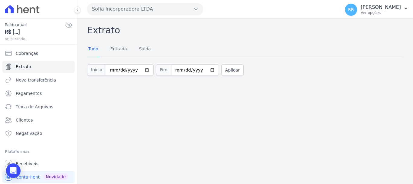
click at [167, 9] on button "Sofia Incorporadora LTDA" at bounding box center [145, 9] width 116 height 12
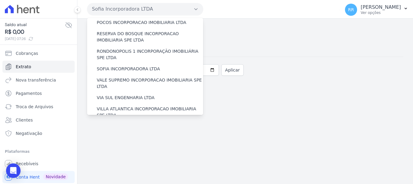
scroll to position [264, 0]
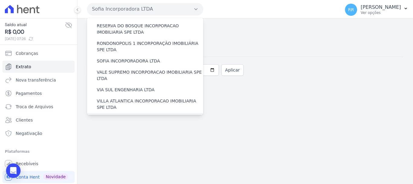
click at [142, 115] on label "[GEOGRAPHIC_DATA] INCORPORACAO IMOBILIARIA SPE LTDA" at bounding box center [150, 121] width 106 height 13
click at [0, 0] on input "[GEOGRAPHIC_DATA] INCORPORACAO IMOBILIARIA SPE LTDA" at bounding box center [0, 0] width 0 height 0
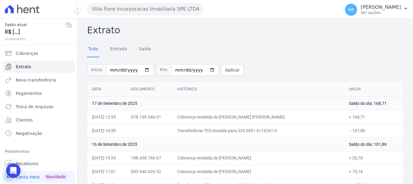
click at [155, 10] on button "Villa Fiore Incorporacao Imobiliaria SPE LTDA" at bounding box center [145, 9] width 116 height 12
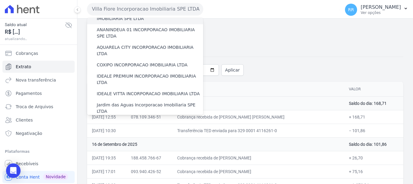
scroll to position [30, 0]
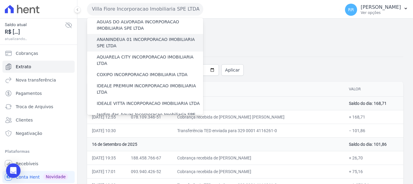
click at [140, 42] on label "ANANINDEUA 01 INCORPORACAO IMOBILIARIA SPE LTDA" at bounding box center [150, 42] width 106 height 13
click at [0, 0] on input "ANANINDEUA 01 INCORPORACAO IMOBILIARIA SPE LTDA" at bounding box center [0, 0] width 0 height 0
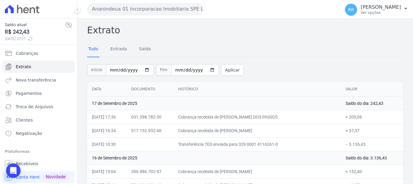
drag, startPoint x: 132, startPoint y: 2, endPoint x: 129, endPoint y: 7, distance: 5.7
click at [131, 3] on div "Ananindeua 01 Incorporacao Imobiliaria SPE LTDA Via Sul Engenharia AGUAS DE [GE…" at bounding box center [212, 9] width 251 height 19
click at [127, 10] on button "Ananindeua 01 Incorporacao Imobiliaria SPE LTDA" at bounding box center [145, 9] width 116 height 12
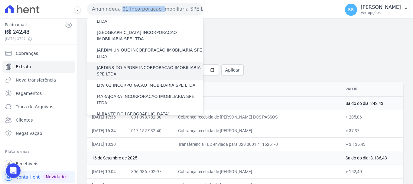
scroll to position [121, 0]
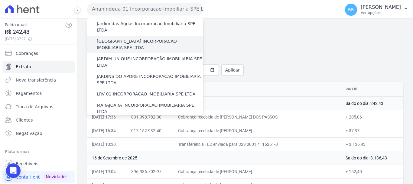
click at [129, 38] on label "[GEOGRAPHIC_DATA] INCORPORACAO IMOBILIARIA SPE LTDA" at bounding box center [150, 44] width 106 height 13
click at [0, 0] on input "[GEOGRAPHIC_DATA] INCORPORACAO IMOBILIARIA SPE LTDA" at bounding box center [0, 0] width 0 height 0
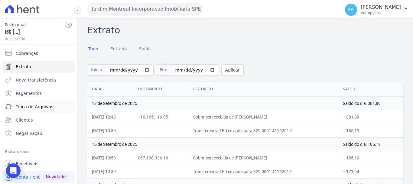
drag, startPoint x: 34, startPoint y: 107, endPoint x: 46, endPoint y: 104, distance: 12.6
click at [34, 107] on span "Troca de Arquivos" at bounding box center [35, 106] width 38 height 6
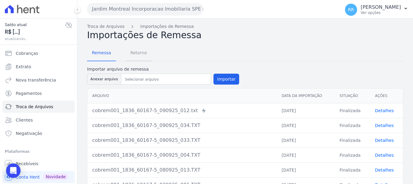
drag, startPoint x: 135, startPoint y: 46, endPoint x: 134, endPoint y: 51, distance: 4.3
click at [135, 47] on span "Retorno" at bounding box center [139, 53] width 24 height 12
click at [134, 51] on span "Retorno" at bounding box center [139, 53] width 24 height 12
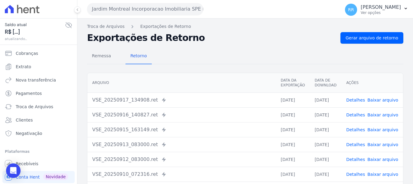
click at [353, 102] on link "Detalhes" at bounding box center [355, 99] width 19 height 5
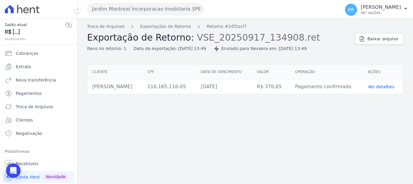
click at [381, 45] on div "Troca de Arquivos Exportações de Retorno Retorno #2df2acf7 Exportação de Retorn…" at bounding box center [245, 41] width 316 height 36
click at [383, 39] on span "Baixar arquivo" at bounding box center [383, 39] width 31 height 6
click at [143, 14] on button "Jardim Montreal Incorporacao Imobiliaria SPE LTDA" at bounding box center [145, 9] width 116 height 12
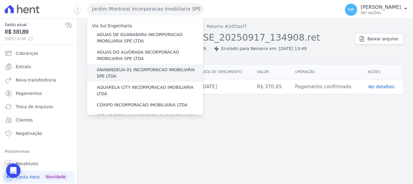
click at [119, 75] on label "ANANINDEUA 01 INCORPORACAO IMOBILIARIA SPE LTDA" at bounding box center [150, 73] width 106 height 13
click at [0, 0] on input "ANANINDEUA 01 INCORPORACAO IMOBILIARIA SPE LTDA" at bounding box center [0, 0] width 0 height 0
drag, startPoint x: 124, startPoint y: 60, endPoint x: 115, endPoint y: 70, distance: 13.9
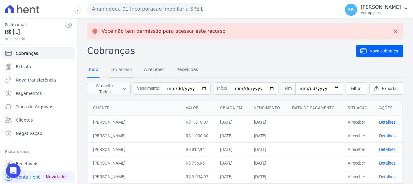
click at [115, 70] on link "Em atraso" at bounding box center [121, 70] width 24 height 16
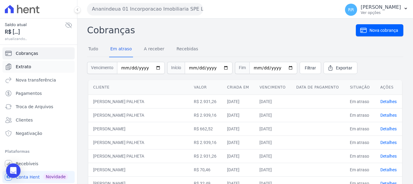
click at [17, 68] on span "Extrato" at bounding box center [23, 67] width 15 height 6
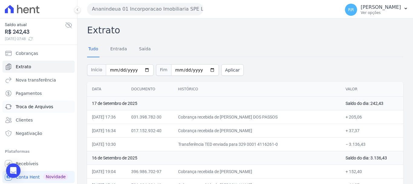
click at [41, 109] on span "Troca de Arquivos" at bounding box center [35, 106] width 38 height 6
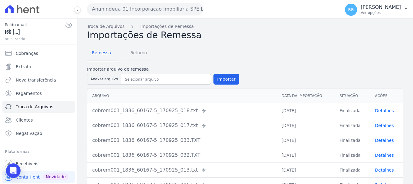
click at [135, 53] on span "Retorno" at bounding box center [139, 53] width 24 height 12
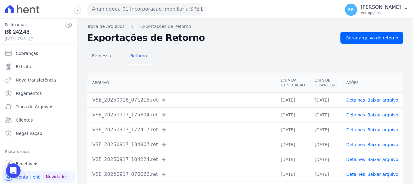
click at [356, 100] on link "Detalhes" at bounding box center [355, 99] width 19 height 5
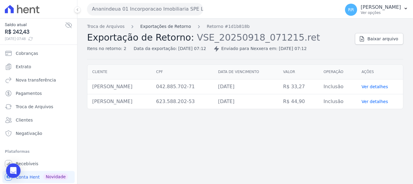
click at [170, 28] on link "Exportações de Retorno" at bounding box center [165, 26] width 51 height 6
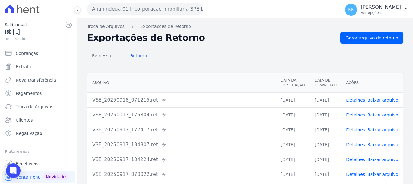
click at [358, 112] on link "Detalhes" at bounding box center [355, 114] width 19 height 5
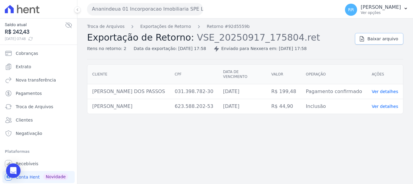
click at [387, 41] on span "Baixar arquivo" at bounding box center [383, 39] width 31 height 6
click at [21, 69] on span "Extrato" at bounding box center [23, 67] width 15 height 6
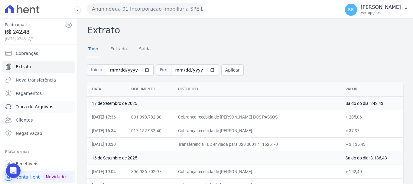
click at [25, 109] on link "Troca de Arquivos" at bounding box center [38, 106] width 72 height 12
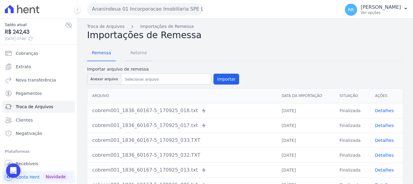
click at [139, 54] on span "Retorno" at bounding box center [139, 53] width 24 height 12
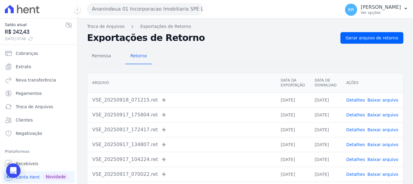
click at [349, 129] on link "Detalhes" at bounding box center [355, 129] width 19 height 5
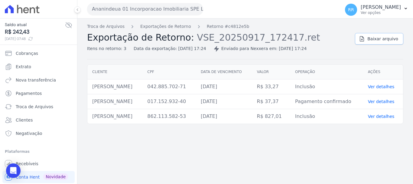
click at [377, 41] on span "Baixar arquivo" at bounding box center [383, 39] width 31 height 6
click at [153, 10] on button "Ananindeua 01 Incorporacao Imobiliaria SPE LTDA" at bounding box center [145, 9] width 116 height 12
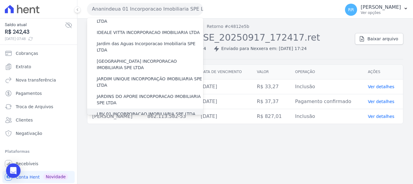
scroll to position [91, 0]
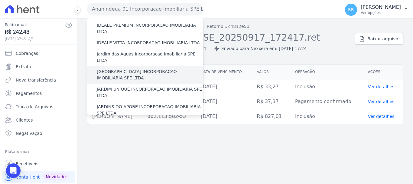
click at [130, 68] on label "[GEOGRAPHIC_DATA] INCORPORACAO IMOBILIARIA SPE LTDA" at bounding box center [150, 74] width 106 height 13
click at [0, 0] on input "[GEOGRAPHIC_DATA] INCORPORACAO IMOBILIARIA SPE LTDA" at bounding box center [0, 0] width 0 height 0
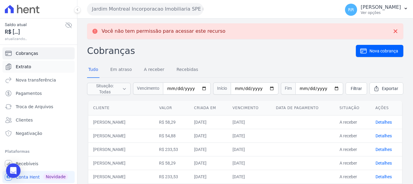
click at [22, 67] on span "Extrato" at bounding box center [23, 67] width 15 height 6
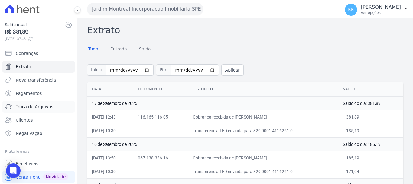
click at [26, 107] on span "Troca de Arquivos" at bounding box center [35, 106] width 38 height 6
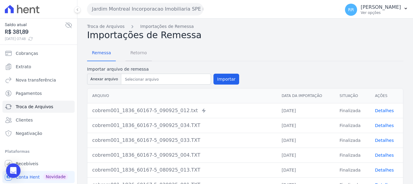
click at [140, 56] on span "Retorno" at bounding box center [139, 53] width 24 height 12
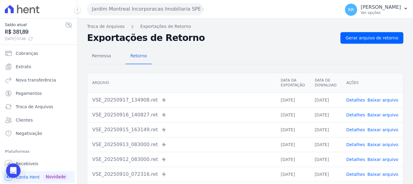
click at [358, 114] on link "Detalhes" at bounding box center [355, 114] width 19 height 5
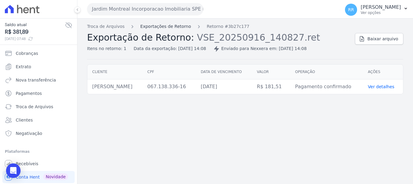
click at [178, 27] on link "Exportações de Retorno" at bounding box center [165, 26] width 51 height 6
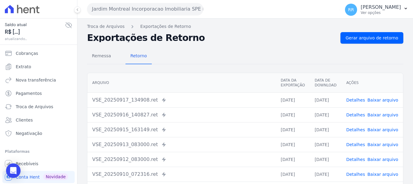
click at [362, 97] on link "Detalhes" at bounding box center [355, 99] width 19 height 5
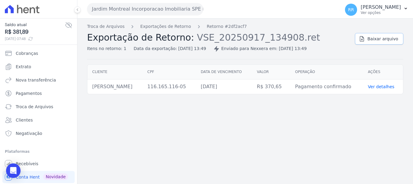
click at [392, 36] on span "Baixar arquivo" at bounding box center [383, 39] width 31 height 6
click at [168, 8] on button "Jardim Montreal Incorporacao Imobiliaria SPE LTDA" at bounding box center [145, 9] width 116 height 12
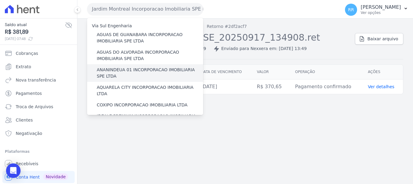
click at [139, 69] on label "ANANINDEUA 01 INCORPORACAO IMOBILIARIA SPE LTDA" at bounding box center [150, 73] width 106 height 13
click at [0, 0] on input "ANANINDEUA 01 INCORPORACAO IMOBILIARIA SPE LTDA" at bounding box center [0, 0] width 0 height 0
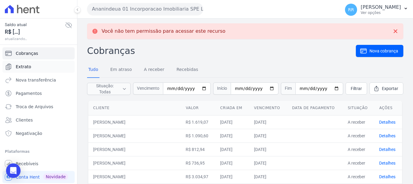
click at [30, 67] on link "Extrato" at bounding box center [38, 66] width 72 height 12
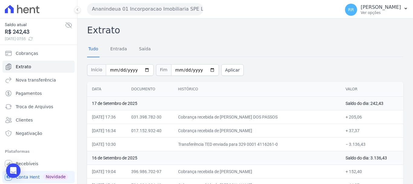
click at [285, 91] on th "Histórico" at bounding box center [257, 89] width 168 height 15
click at [224, 98] on td "17 de Setembro de 2025" at bounding box center [214, 103] width 254 height 14
click at [109, 8] on button "Ananindeua 01 Incorporacao Imobiliaria SPE LTDA" at bounding box center [145, 9] width 116 height 12
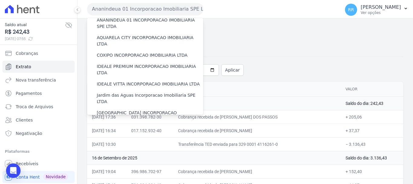
scroll to position [60, 0]
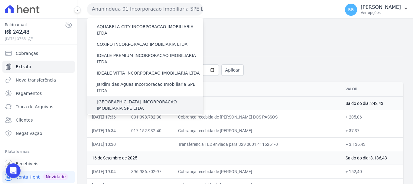
click at [130, 99] on label "[GEOGRAPHIC_DATA] INCORPORACAO IMOBILIARIA SPE LTDA" at bounding box center [150, 105] width 106 height 13
click at [0, 0] on input "[GEOGRAPHIC_DATA] INCORPORACAO IMOBILIARIA SPE LTDA" at bounding box center [0, 0] width 0 height 0
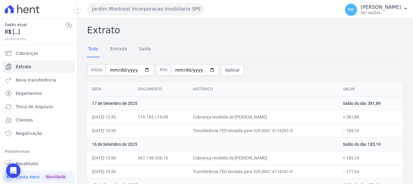
click at [114, 2] on div "Jardim Montreal Incorporacao Imobiliaria SPE LTDA Via Sul Engenharia AGUAS DE […" at bounding box center [212, 9] width 251 height 19
click at [113, 7] on button "Jardim Montreal Incorporacao Imobiliaria SPE LTDA" at bounding box center [145, 9] width 116 height 12
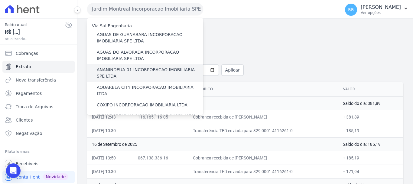
click at [121, 74] on label "ANANINDEUA 01 INCORPORACAO IMOBILIARIA SPE LTDA" at bounding box center [150, 73] width 106 height 13
click at [0, 0] on input "ANANINDEUA 01 INCORPORACAO IMOBILIARIA SPE LTDA" at bounding box center [0, 0] width 0 height 0
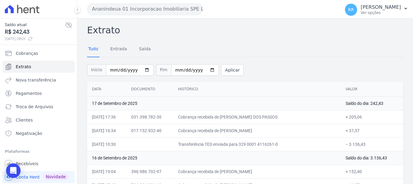
click at [104, 15] on div "Ananindeua 01 Incorporacao Imobiliaria SPE LTDA Via Sul Engenharia AGUAS DE [GE…" at bounding box center [212, 9] width 251 height 19
click at [109, 11] on button "Ananindeua 01 Incorporacao Imobiliaria SPE LTDA" at bounding box center [145, 9] width 116 height 12
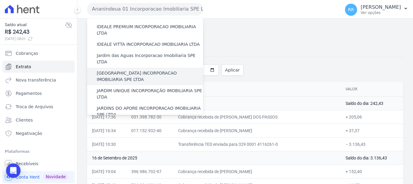
scroll to position [91, 0]
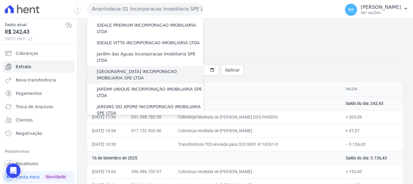
click at [133, 68] on label "[GEOGRAPHIC_DATA] INCORPORACAO IMOBILIARIA SPE LTDA" at bounding box center [150, 74] width 106 height 13
click at [0, 0] on input "[GEOGRAPHIC_DATA] INCORPORACAO IMOBILIARIA SPE LTDA" at bounding box center [0, 0] width 0 height 0
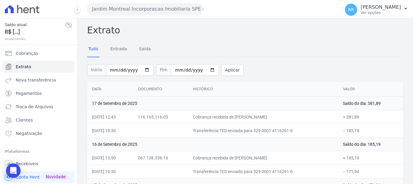
click at [119, 5] on button "Jardim Montreal Incorporacao Imobiliaria SPE LTDA" at bounding box center [145, 9] width 116 height 12
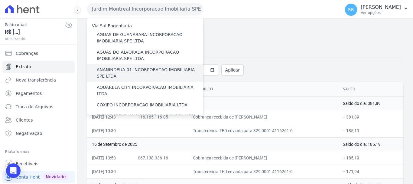
click at [129, 71] on label "ANANINDEUA 01 INCORPORACAO IMOBILIARIA SPE LTDA" at bounding box center [150, 73] width 106 height 13
click at [0, 0] on input "ANANINDEUA 01 INCORPORACAO IMOBILIARIA SPE LTDA" at bounding box center [0, 0] width 0 height 0
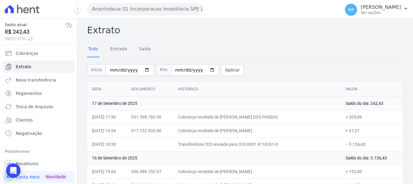
click at [151, 14] on button "Ananindeua 01 Incorporacao Imobiliaria SPE LTDA" at bounding box center [145, 9] width 116 height 12
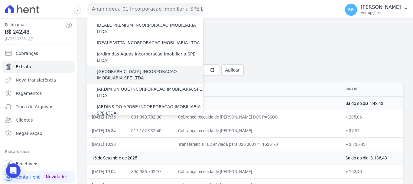
click at [142, 68] on label "[GEOGRAPHIC_DATA] INCORPORACAO IMOBILIARIA SPE LTDA" at bounding box center [150, 74] width 106 height 13
click at [0, 0] on input "[GEOGRAPHIC_DATA] INCORPORACAO IMOBILIARIA SPE LTDA" at bounding box center [0, 0] width 0 height 0
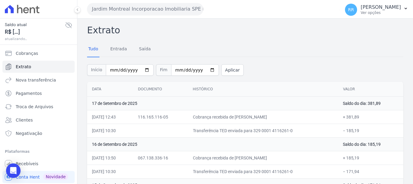
drag, startPoint x: 237, startPoint y: 117, endPoint x: 302, endPoint y: 120, distance: 64.5
click at [302, 120] on td "Cobrança recebida de [PERSON_NAME]" at bounding box center [263, 117] width 150 height 14
copy td "[PERSON_NAME]"
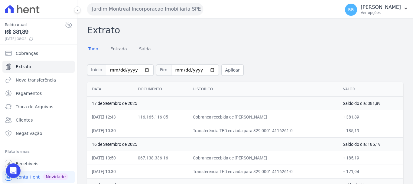
click at [217, 119] on td "Cobrança recebida de [PERSON_NAME]" at bounding box center [263, 117] width 150 height 14
